Goal: Task Accomplishment & Management: Complete application form

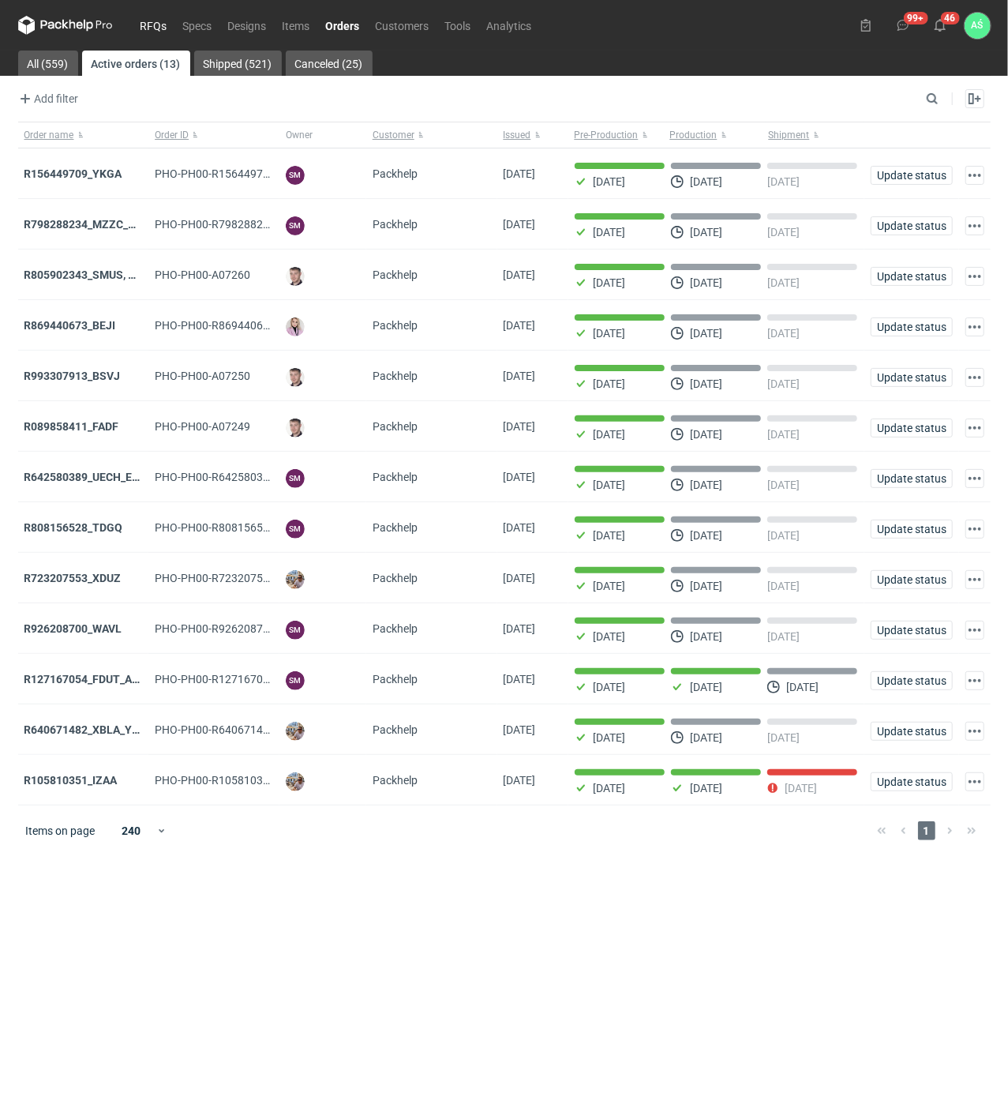
click at [139, 19] on link "RFQs" at bounding box center [154, 25] width 43 height 19
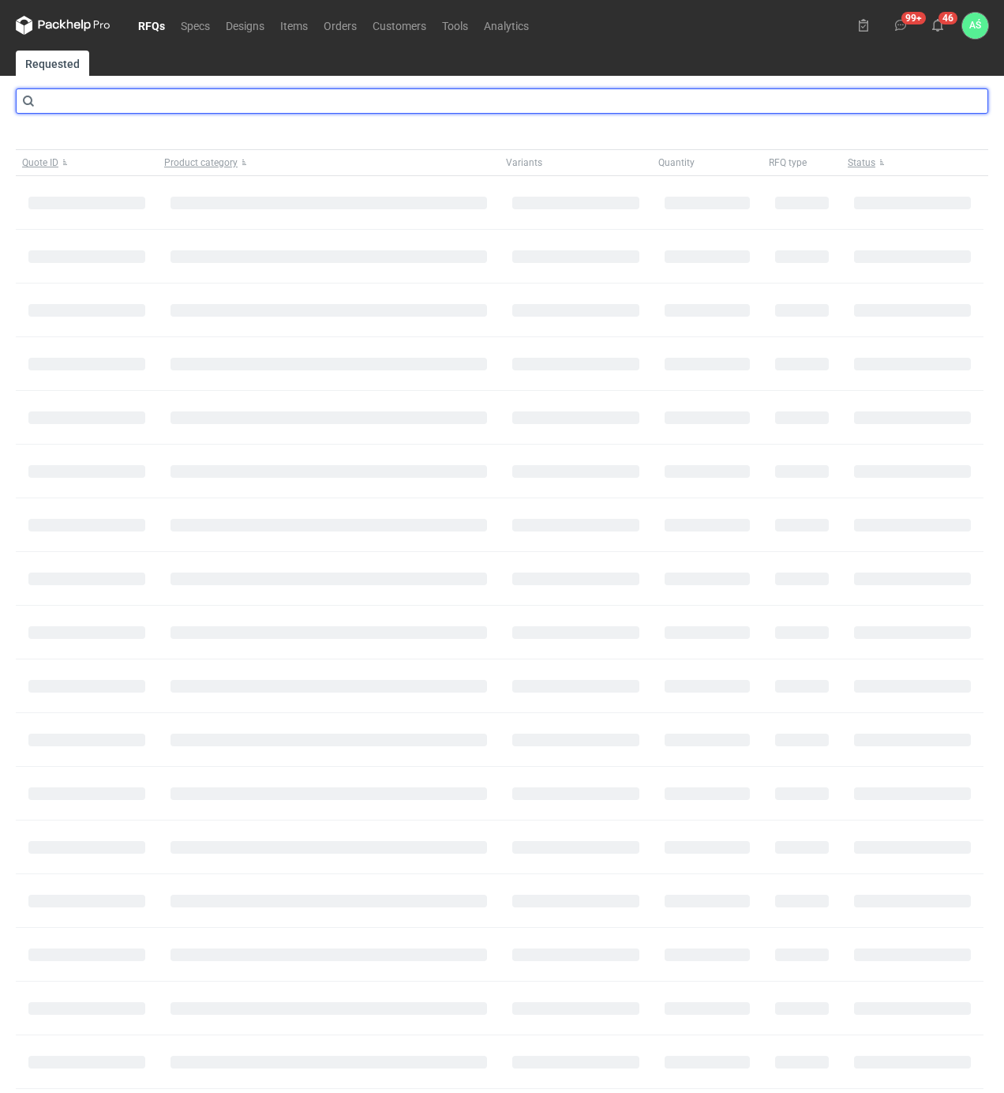
click at [140, 109] on input "text" at bounding box center [502, 100] width 973 height 25
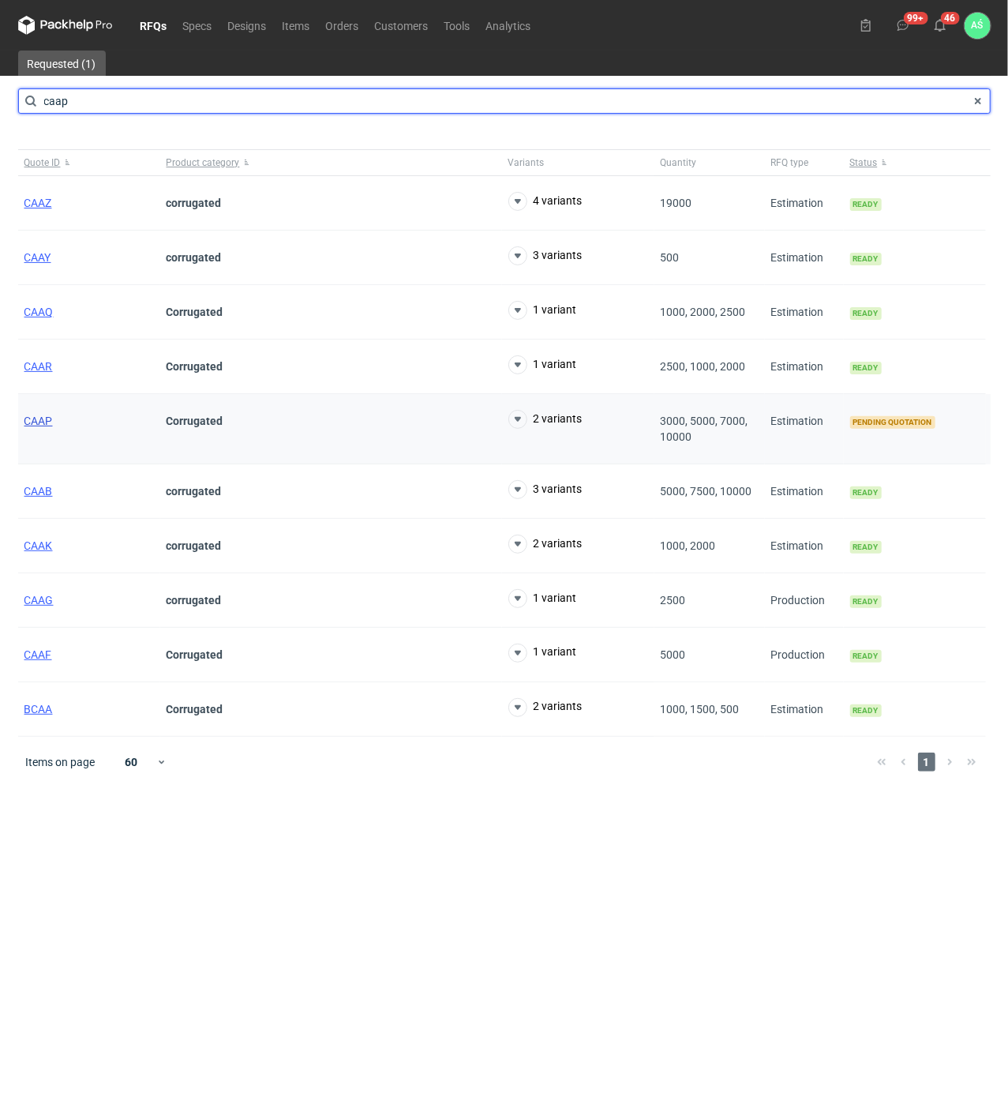
type input "caap"
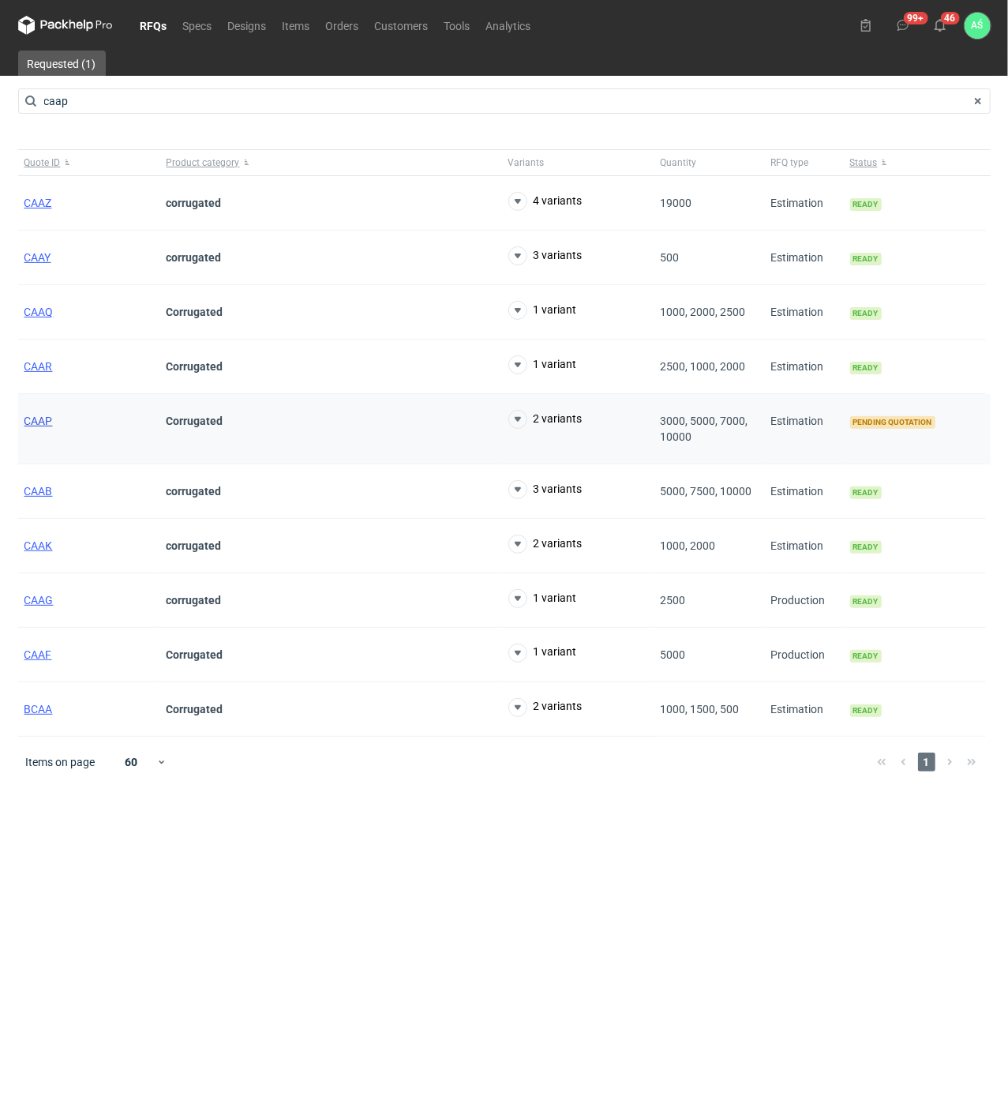
click at [39, 427] on span "CAAP" at bounding box center [38, 421] width 28 height 13
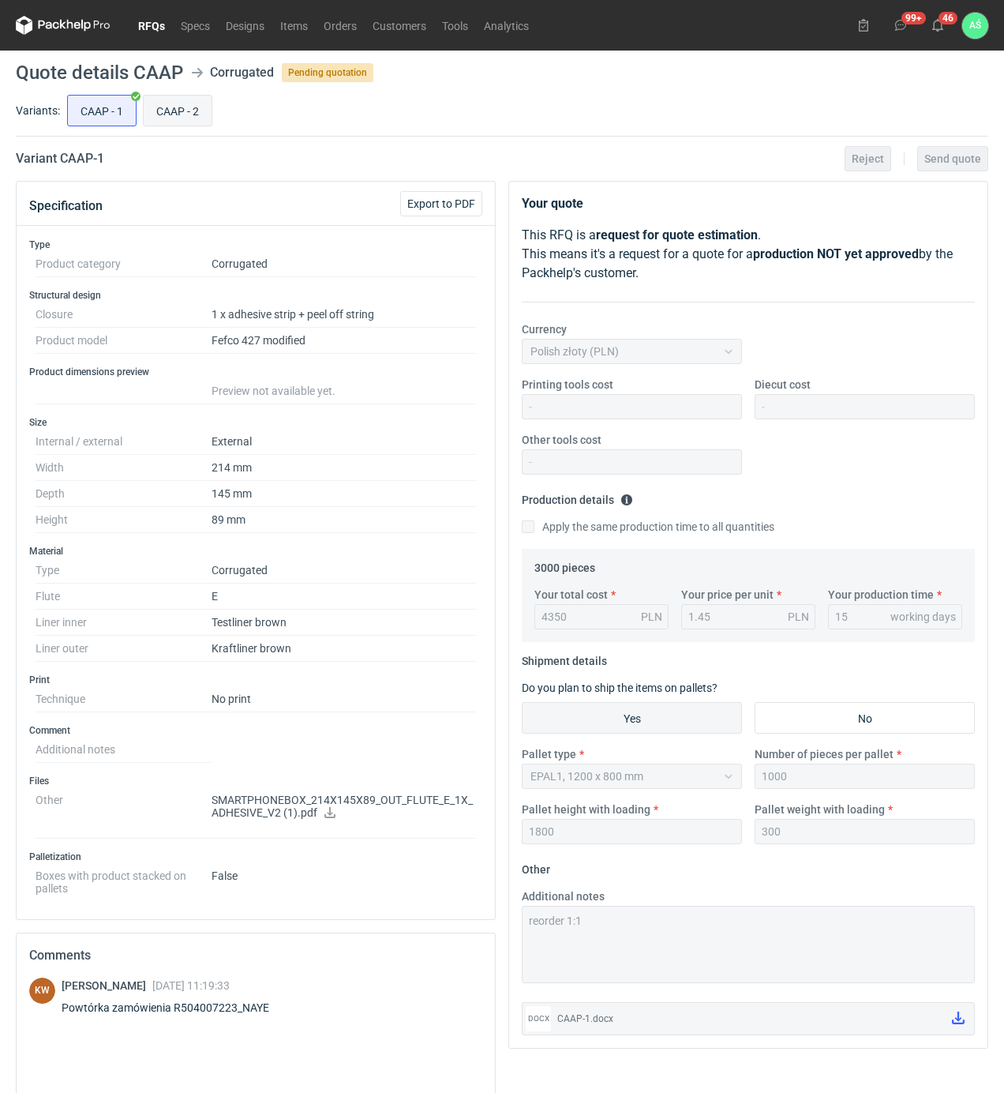
click at [171, 109] on input "CAAP - 2" at bounding box center [178, 111] width 68 height 30
radio input "true"
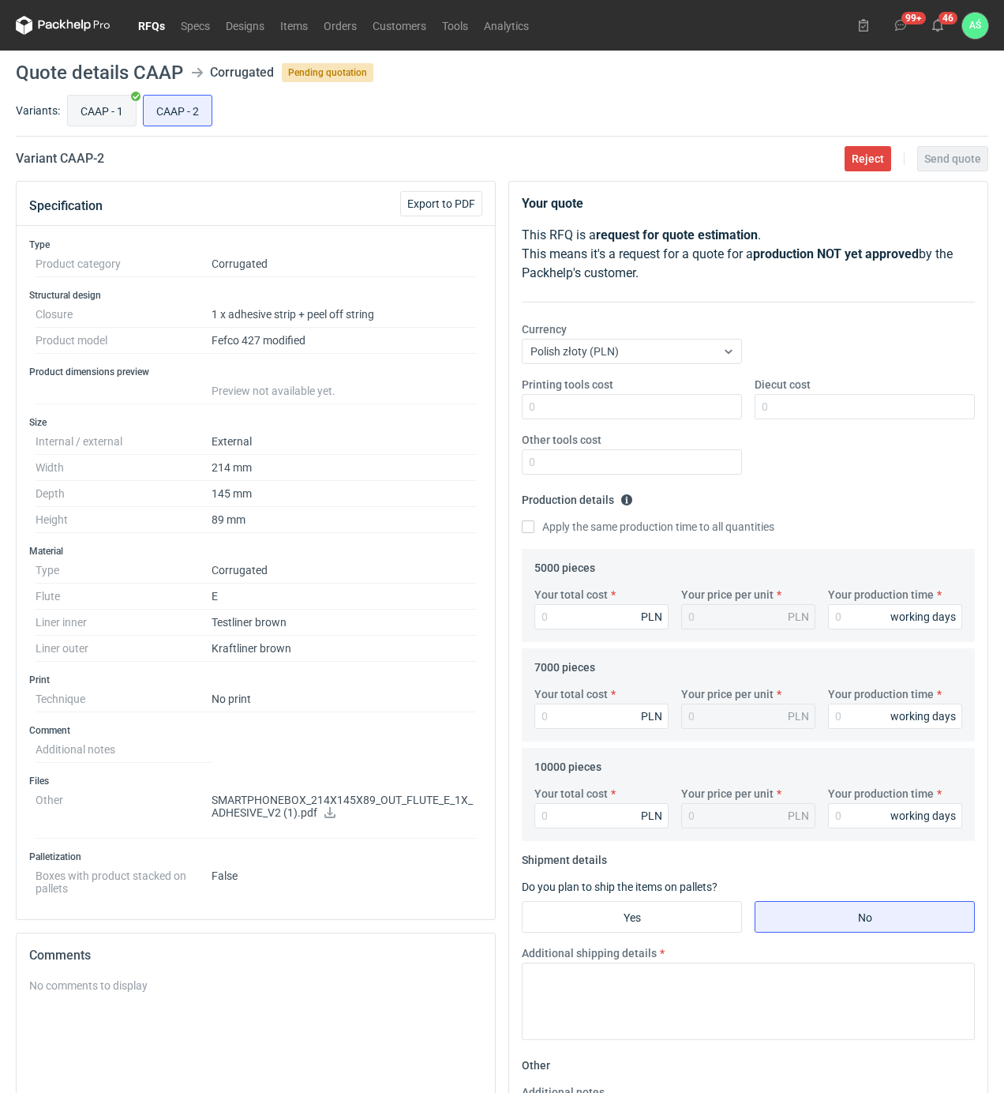
click at [108, 107] on input "CAAP - 1" at bounding box center [102, 111] width 68 height 30
radio input "true"
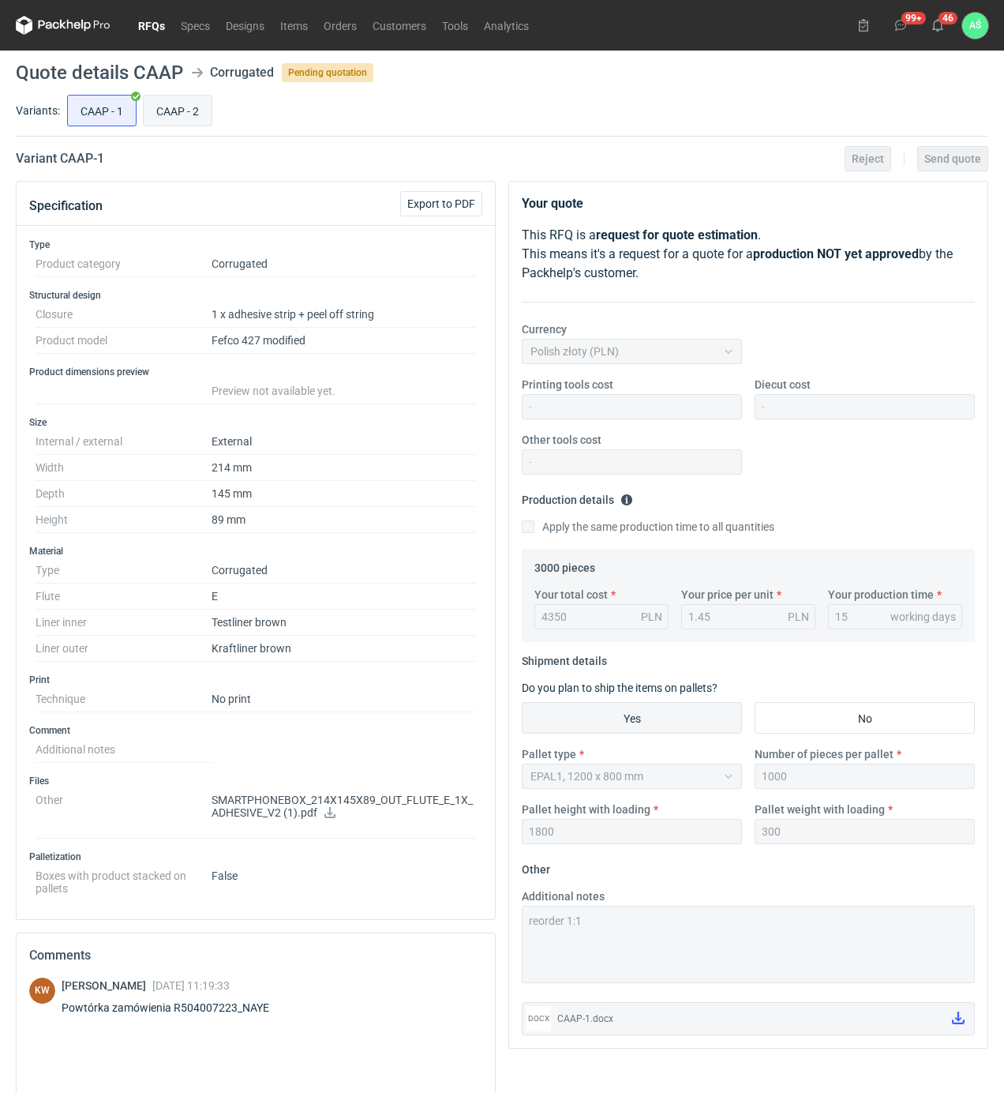
click at [171, 111] on input "CAAP - 2" at bounding box center [178, 111] width 68 height 30
radio input "true"
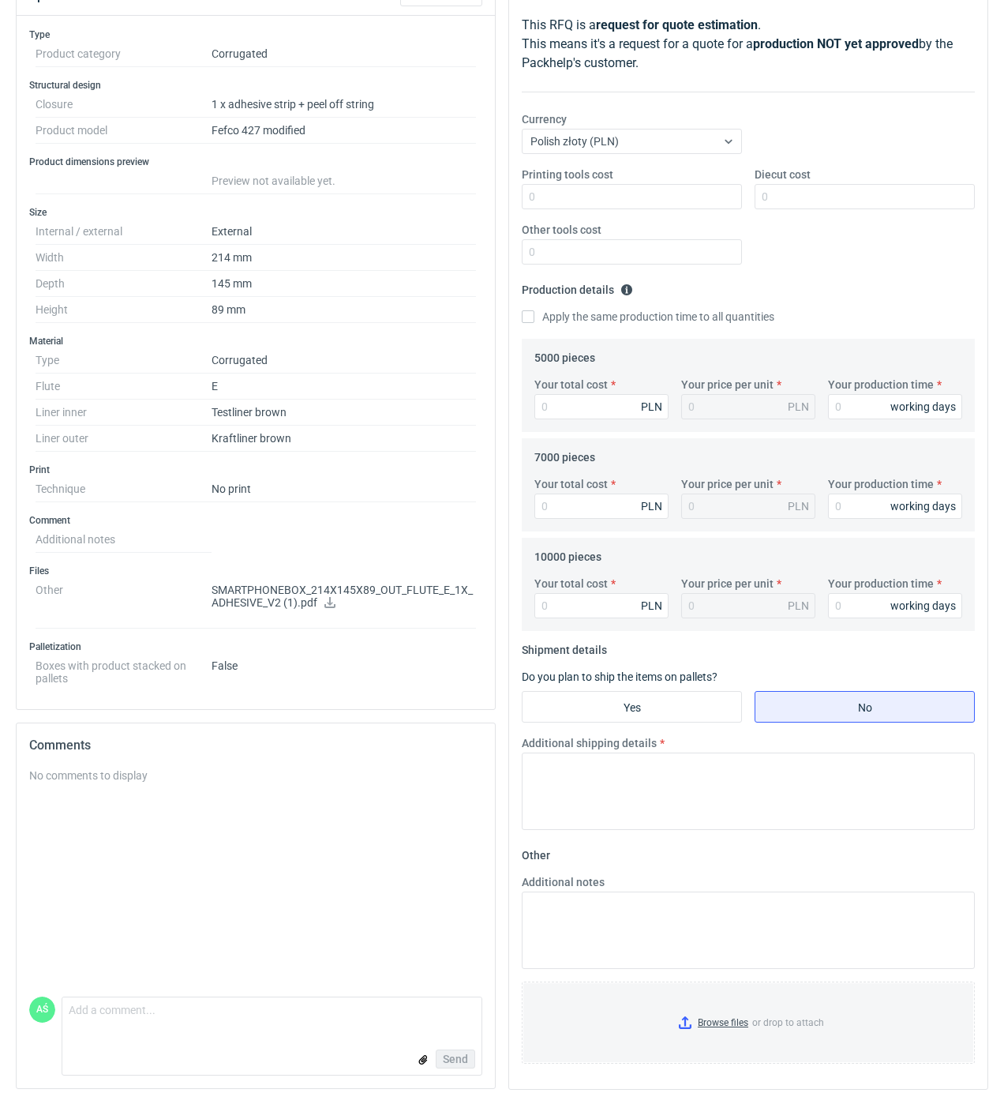
scroll to position [105, 0]
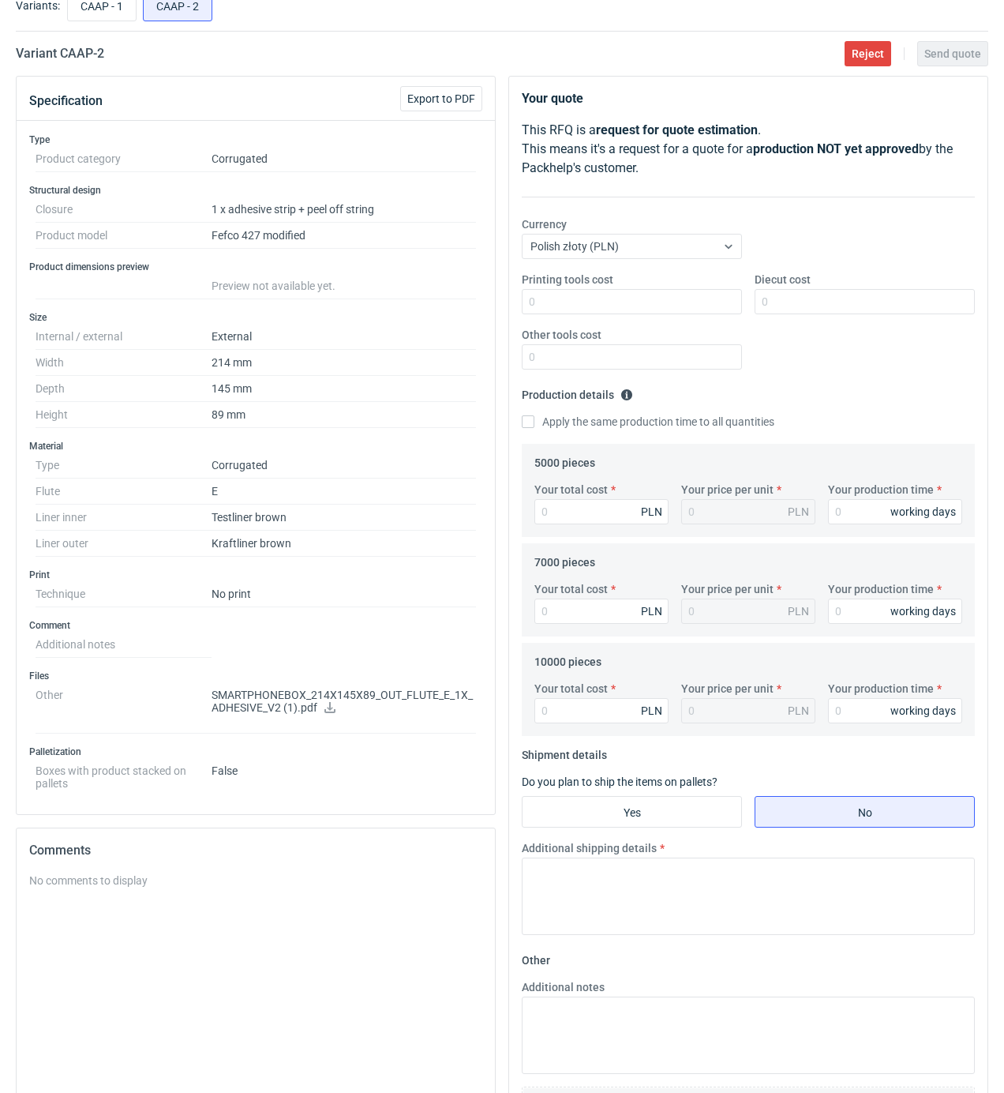
click at [303, 980] on div "No comments to display" at bounding box center [255, 986] width 453 height 229
click at [108, 9] on input "CAAP - 1" at bounding box center [102, 6] width 68 height 30
radio input "true"
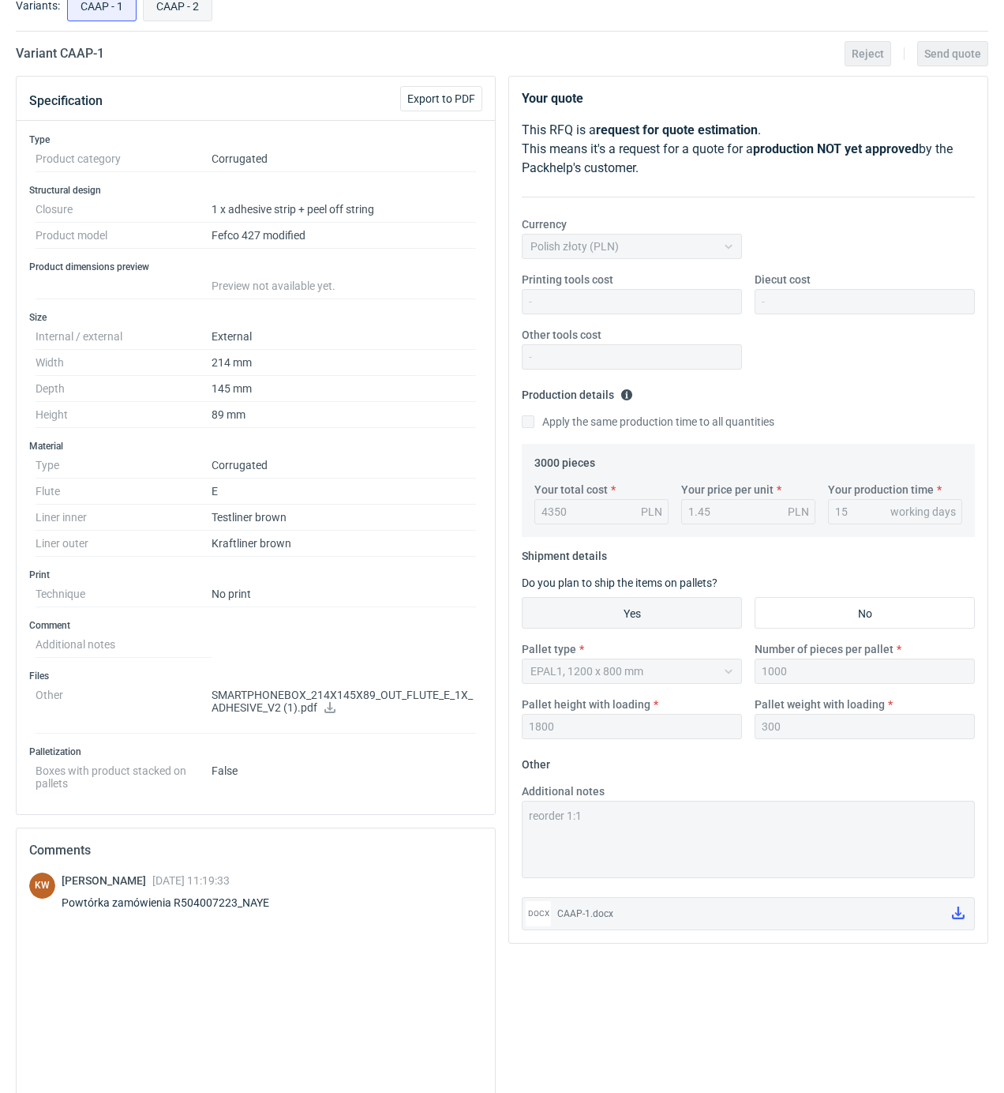
click at [166, 8] on input "CAAP - 2" at bounding box center [178, 6] width 68 height 30
radio input "true"
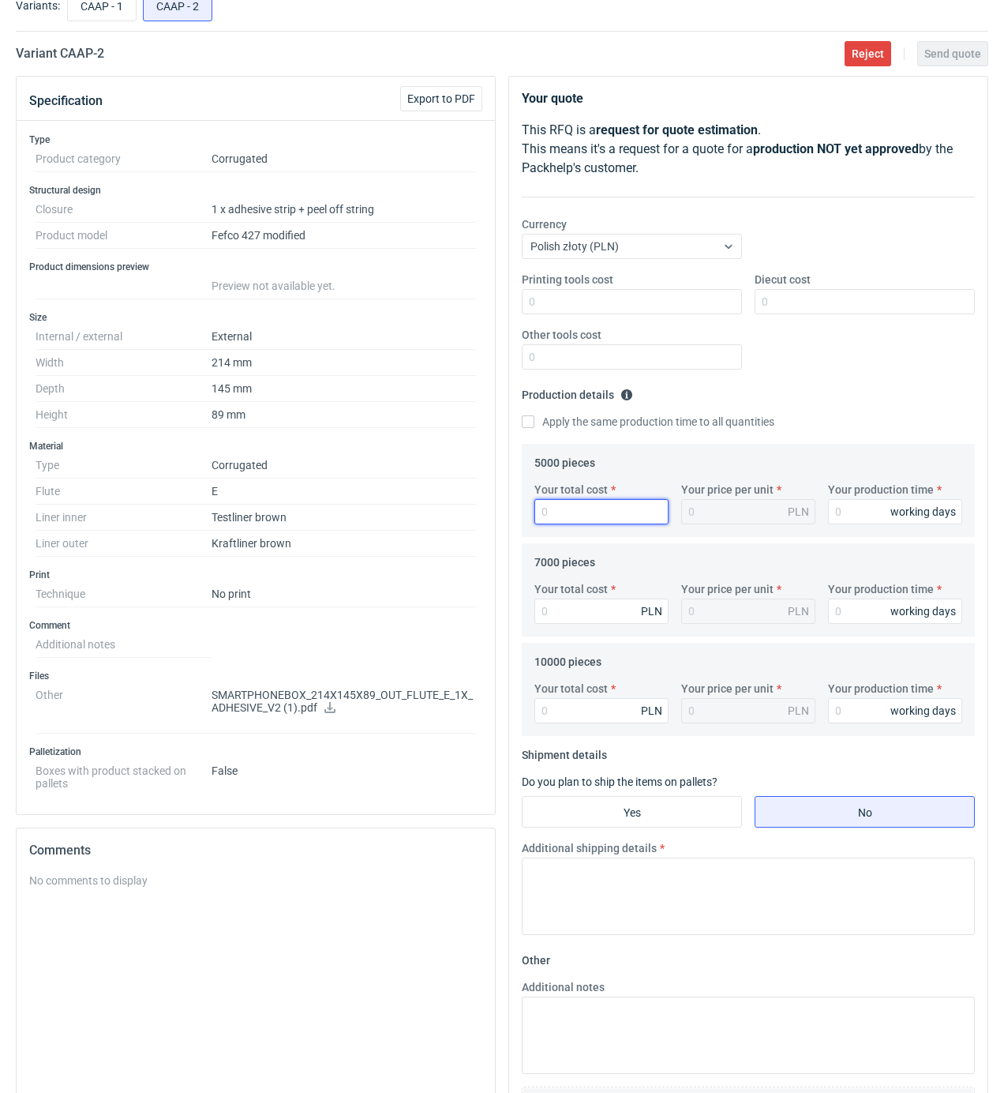
click at [614, 512] on input "Your total cost" at bounding box center [602, 511] width 134 height 25
type input "6950"
type input "1.39"
type input "15"
type input "9590"
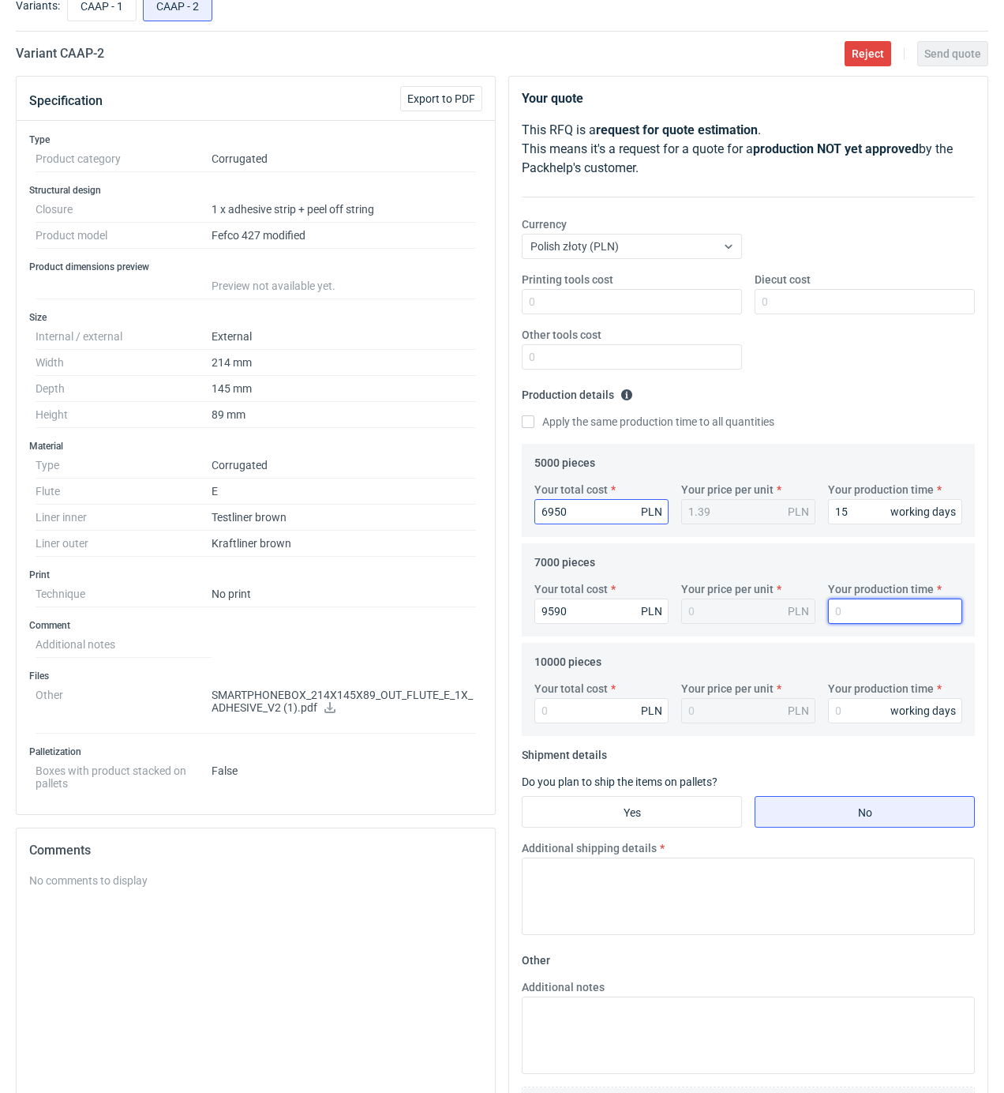
type input "1.37"
type input "15"
type input "13500"
type input "1.35"
type input "16"
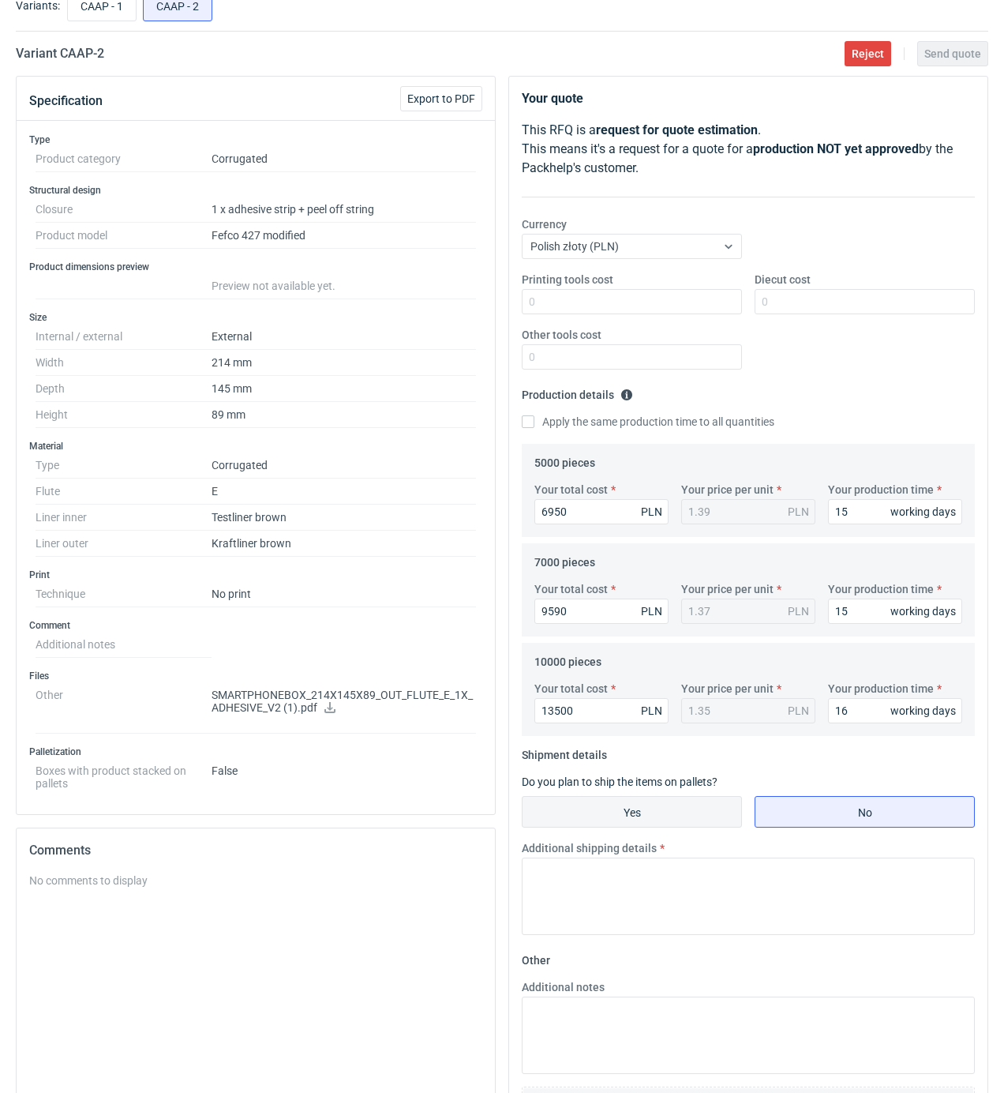
click at [659, 813] on input "Yes" at bounding box center [632, 812] width 219 height 30
radio input "true"
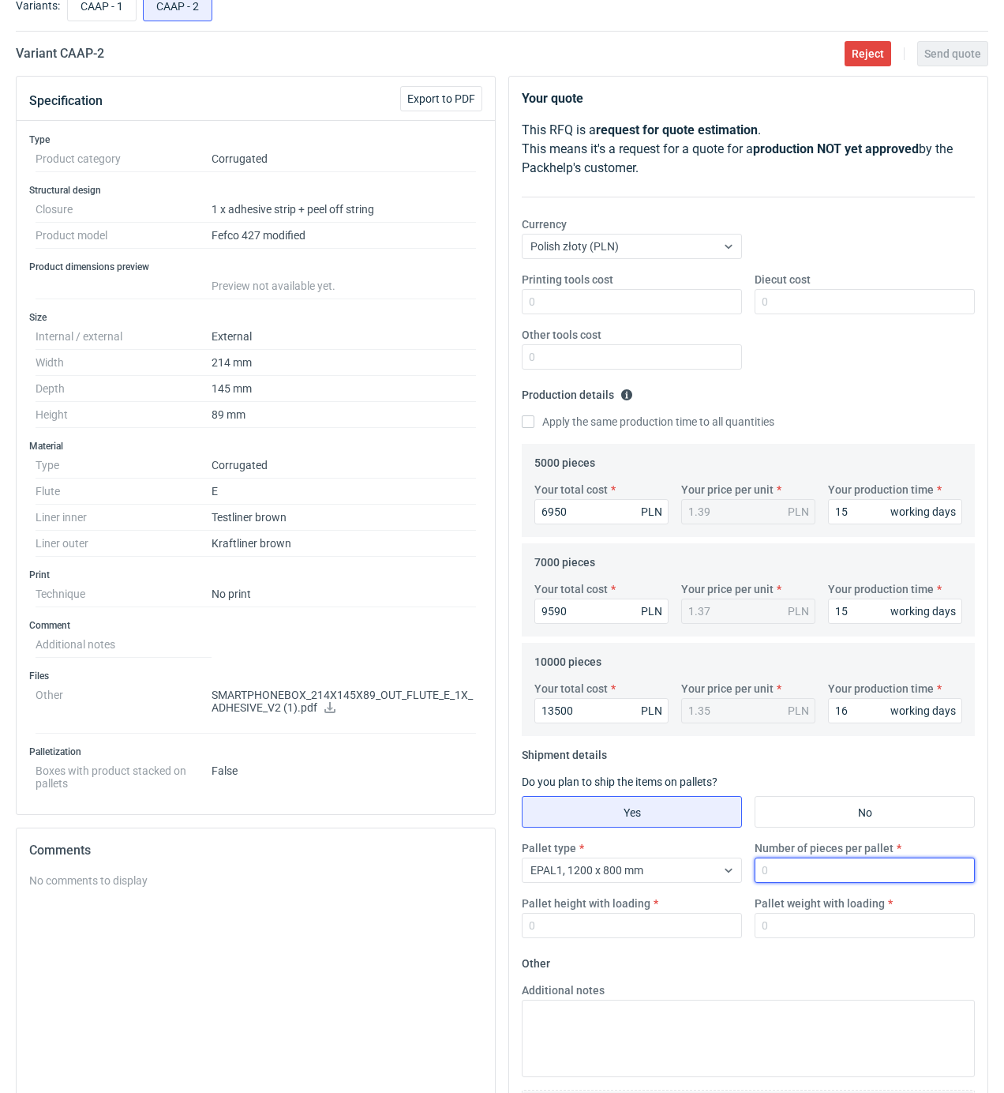
click at [767, 876] on input "Number of pieces per pallet" at bounding box center [865, 869] width 220 height 25
type input "1000"
type input "1850"
type input "350"
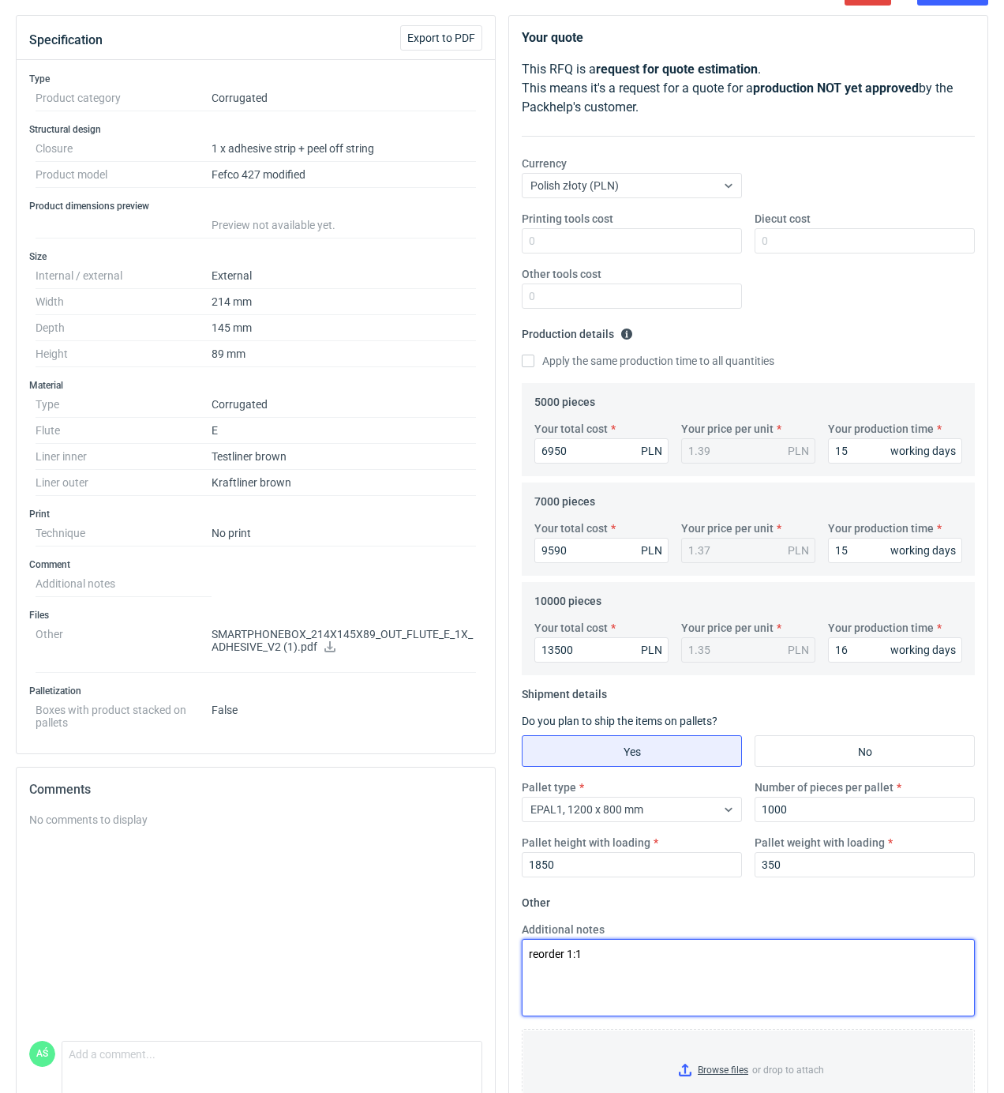
scroll to position [226, 0]
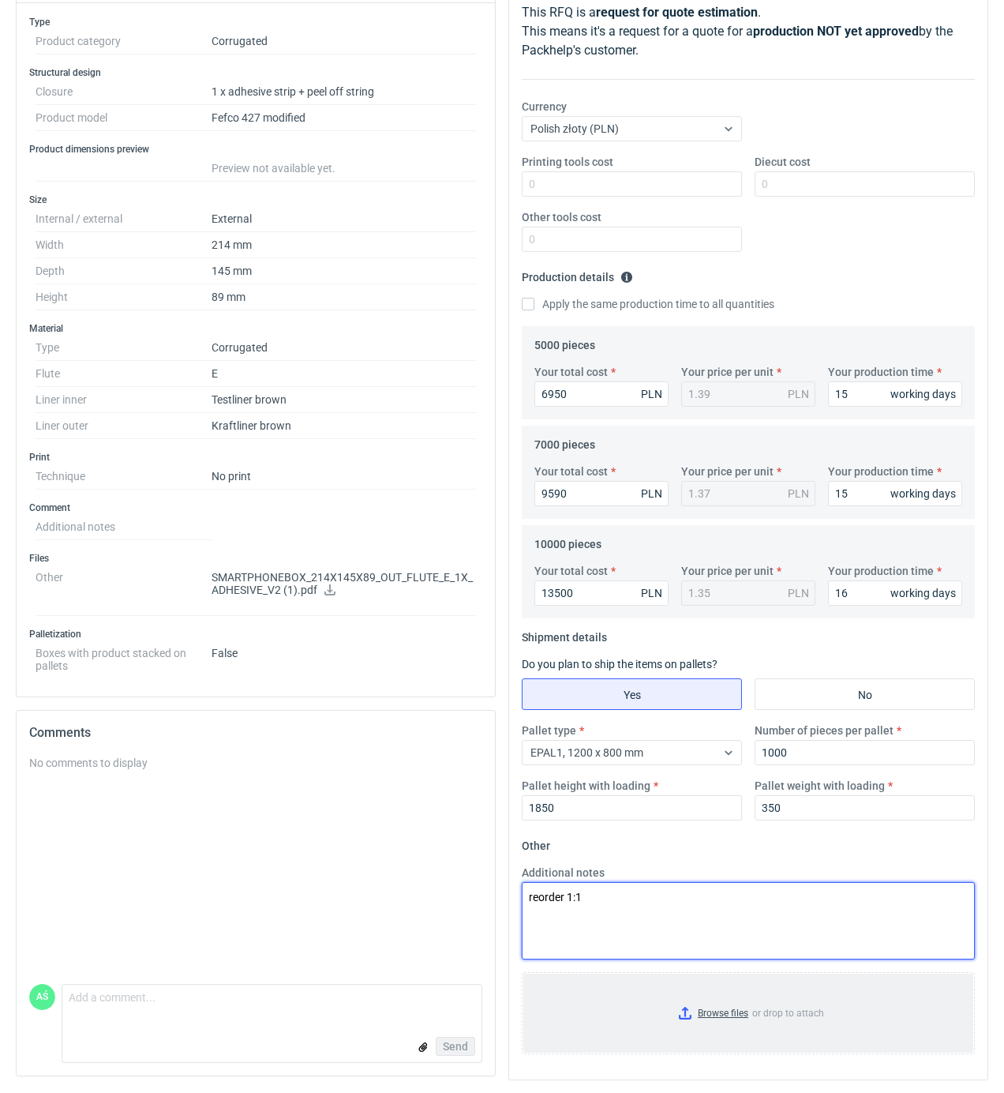
type textarea "reorder 1:1"
click at [737, 1014] on input "Browse files or drop to attach" at bounding box center [748, 1013] width 450 height 79
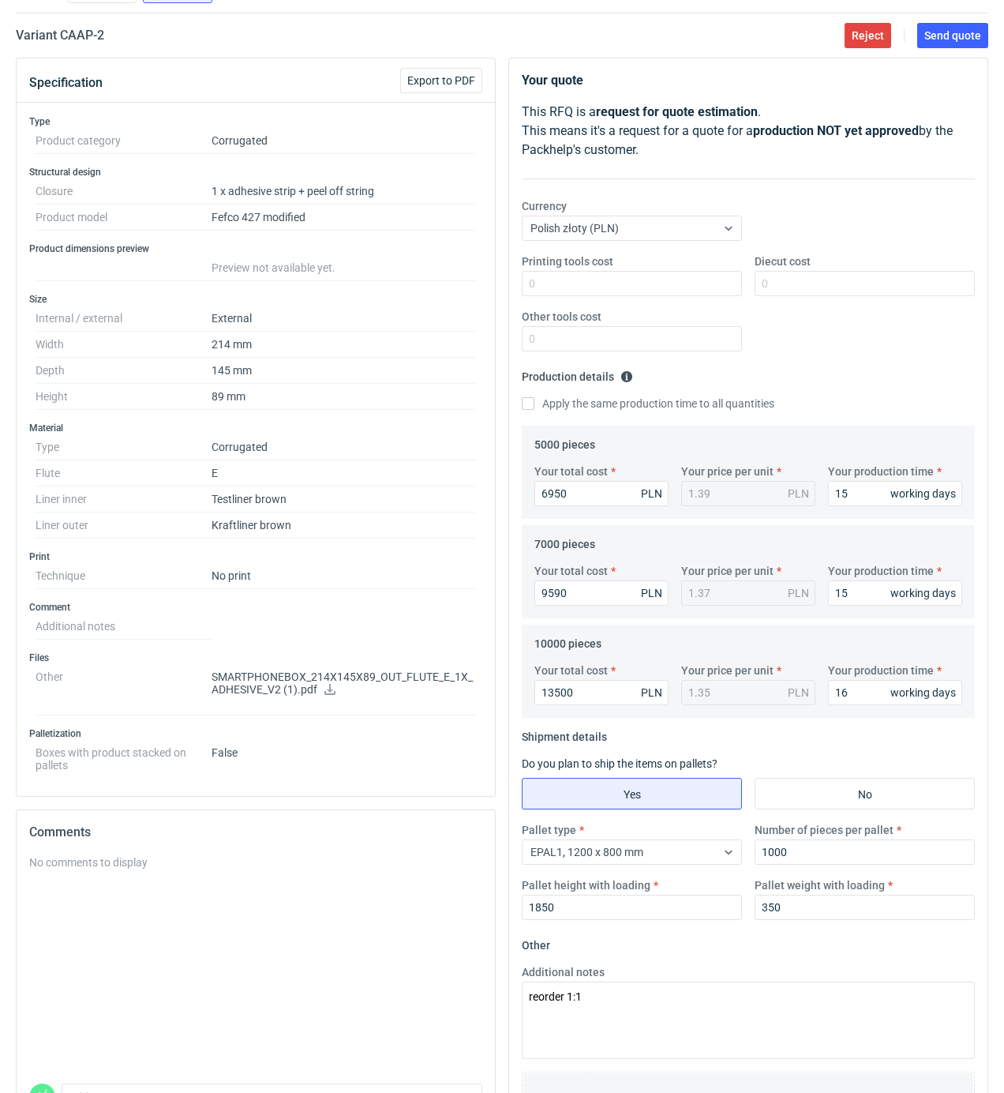
scroll to position [0, 0]
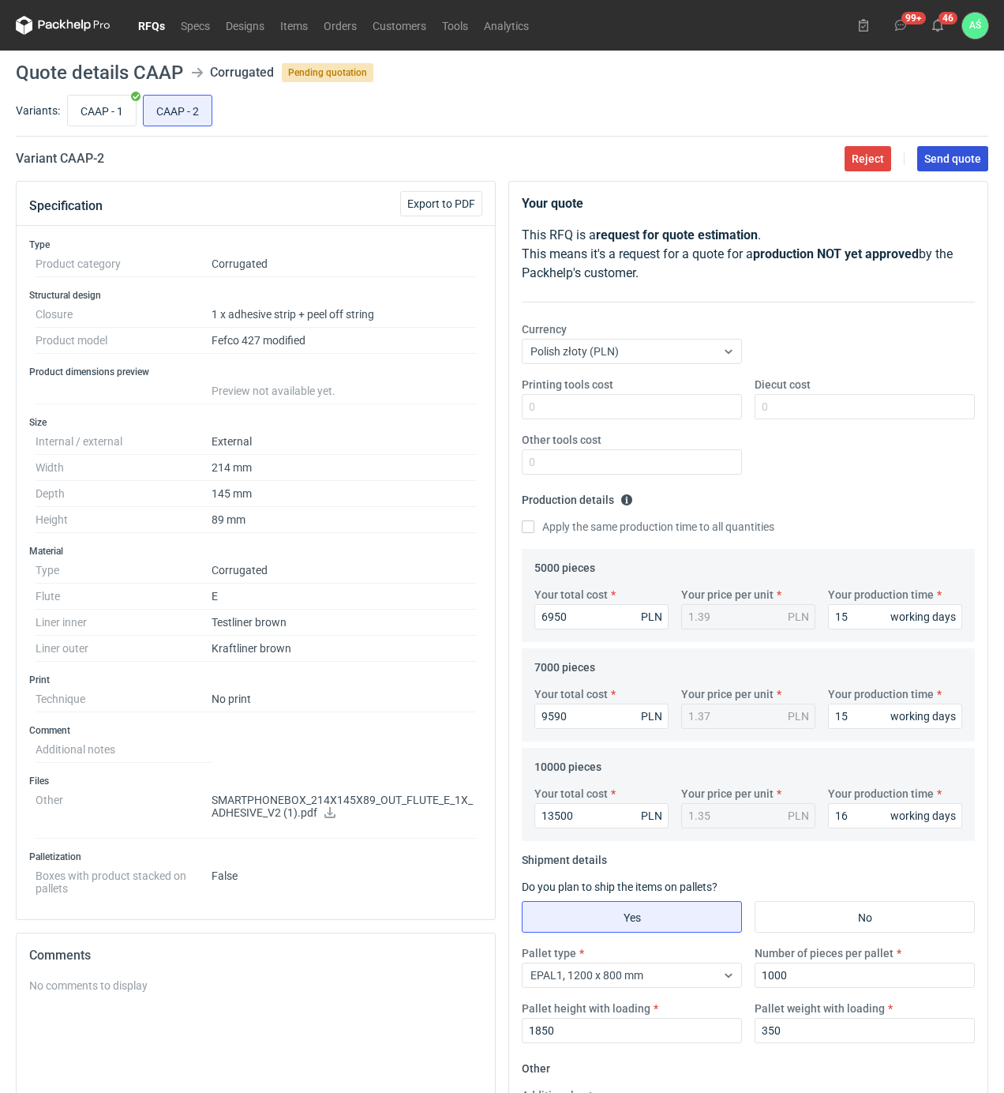
click at [967, 159] on span "Send quote" at bounding box center [953, 158] width 57 height 11
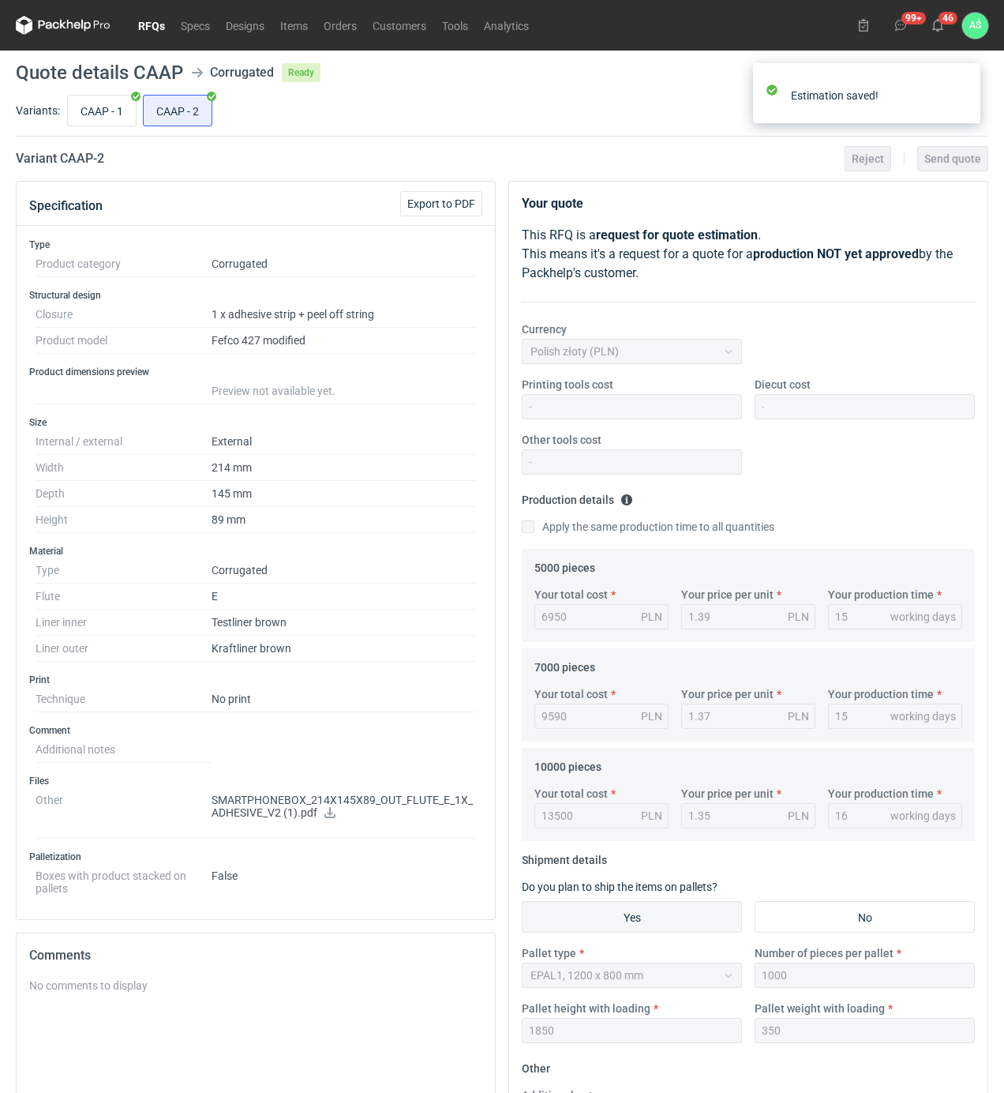
click at [141, 30] on link "RFQs" at bounding box center [151, 25] width 43 height 19
